Goal: Navigation & Orientation: Find specific page/section

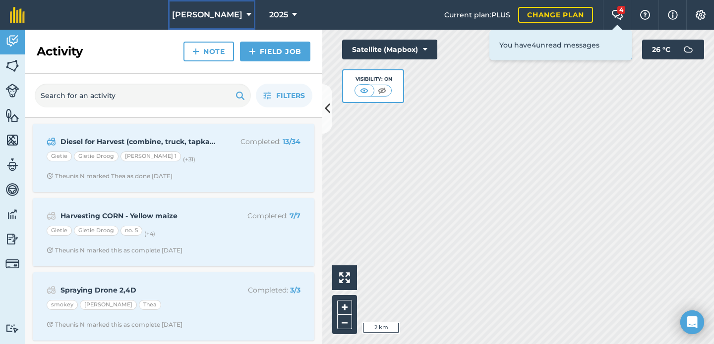
click at [218, 13] on span "[PERSON_NAME]" at bounding box center [207, 15] width 70 height 12
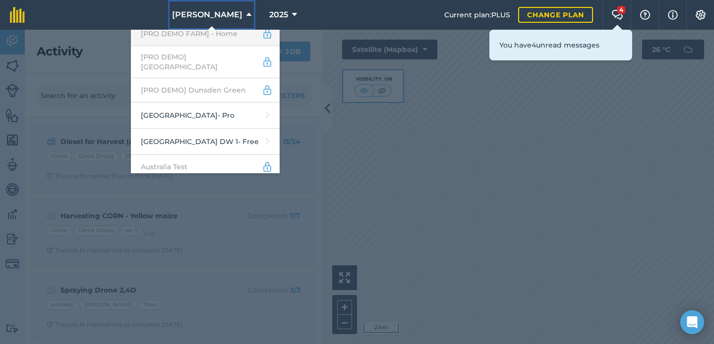
scroll to position [85, 0]
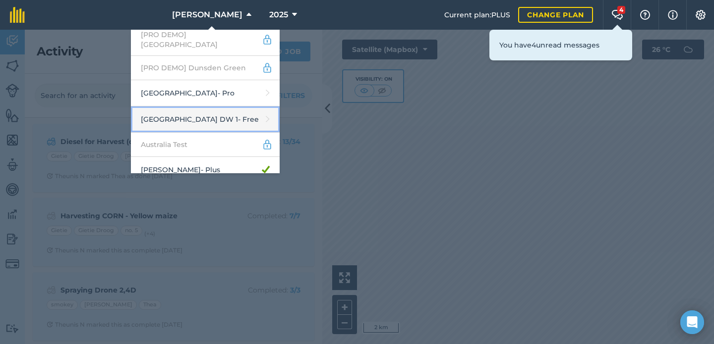
click at [218, 107] on link "[GEOGRAPHIC_DATA] DW 1 - Free" at bounding box center [205, 120] width 149 height 26
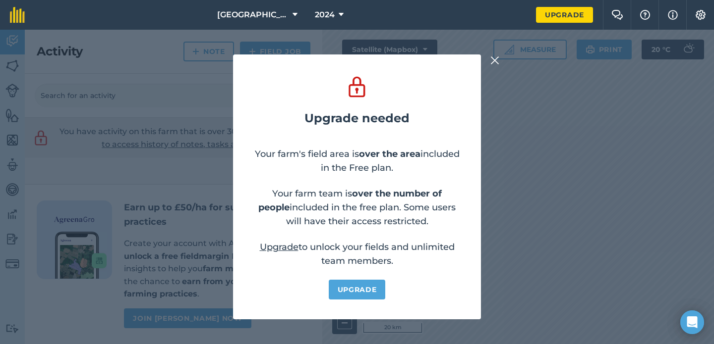
click at [493, 63] on img at bounding box center [494, 61] width 9 height 12
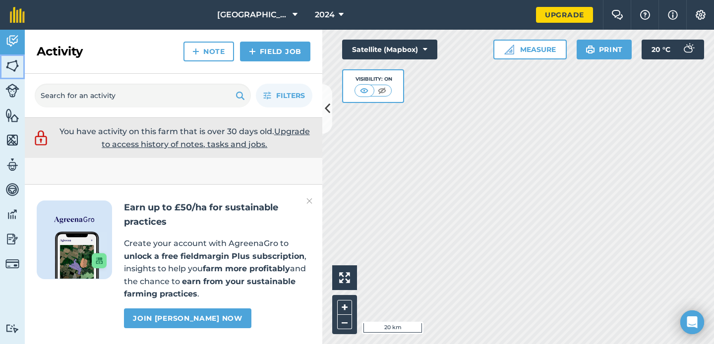
click at [15, 69] on img at bounding box center [12, 65] width 14 height 15
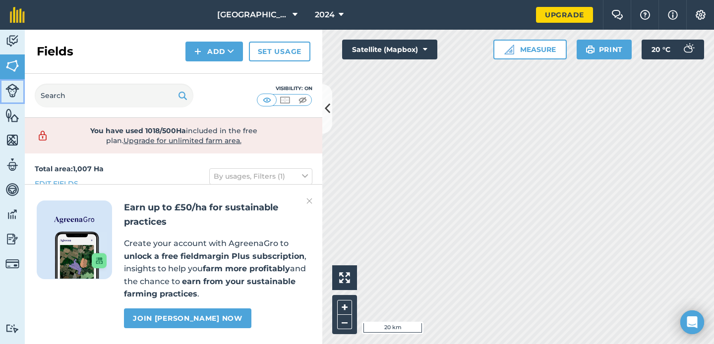
click at [13, 97] on link "Livestock" at bounding box center [12, 91] width 25 height 25
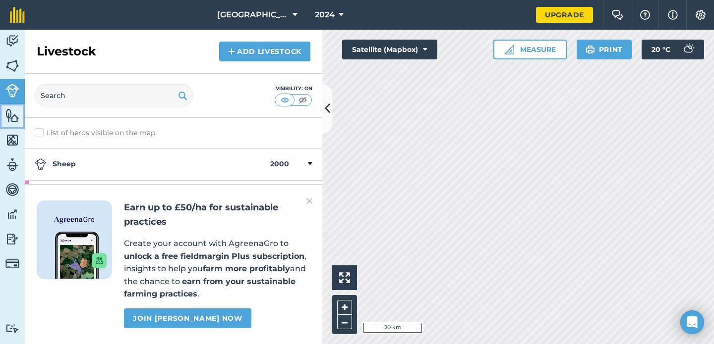
click at [11, 118] on img at bounding box center [12, 115] width 14 height 15
